Goal: Check status: Check status

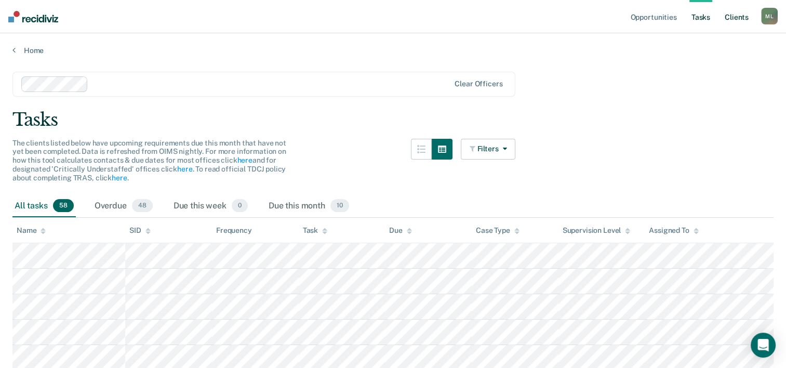
click at [730, 15] on link "Client s" at bounding box center [736, 16] width 28 height 33
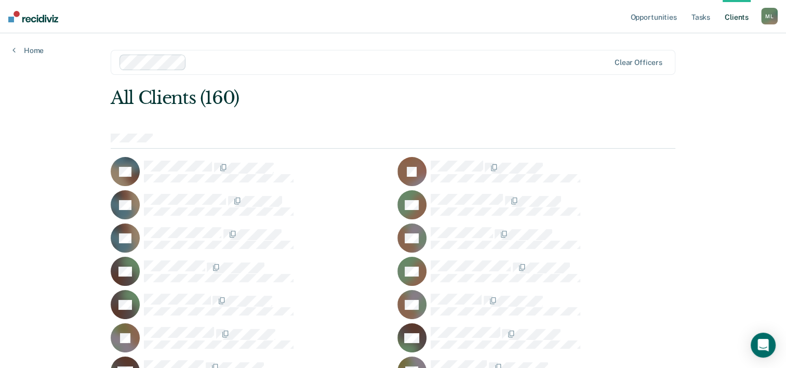
click at [34, 52] on link "Home" at bounding box center [27, 50] width 31 height 9
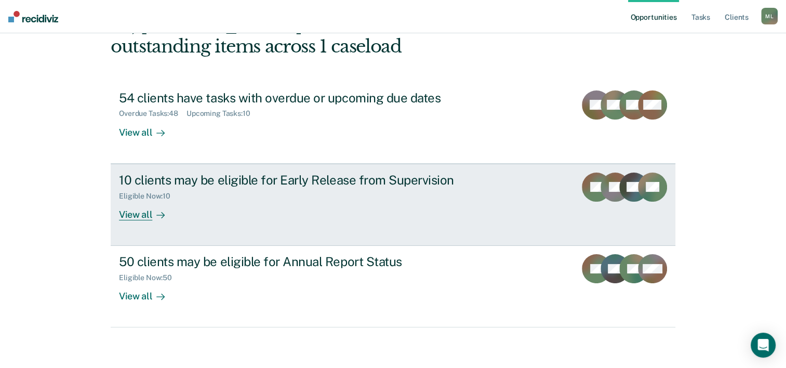
scroll to position [73, 0]
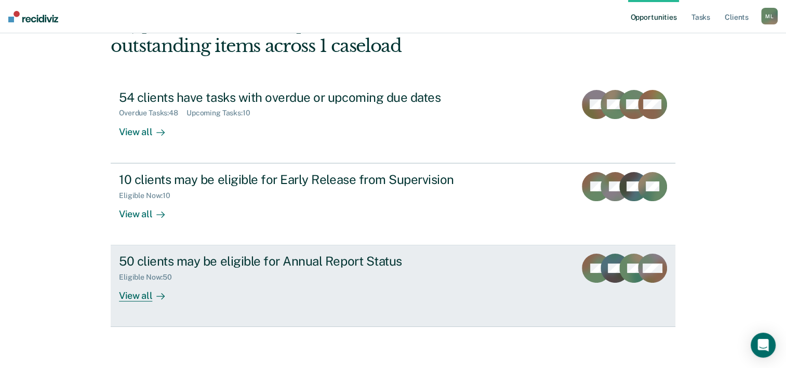
click at [467, 278] on div "Eligible Now : 50" at bounding box center [301, 275] width 365 height 13
